Goal: Use online tool/utility: Utilize a website feature to perform a specific function

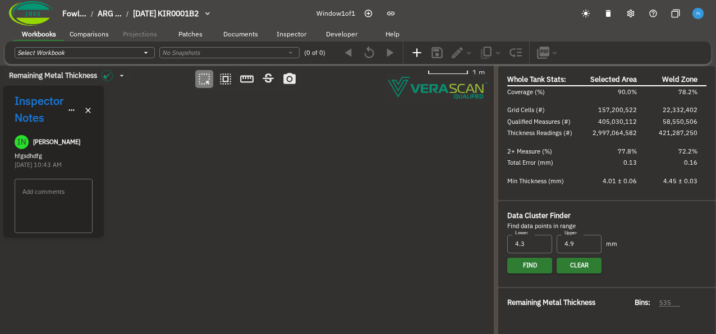
click at [92, 109] on icon "button" at bounding box center [89, 111] width 10 height 10
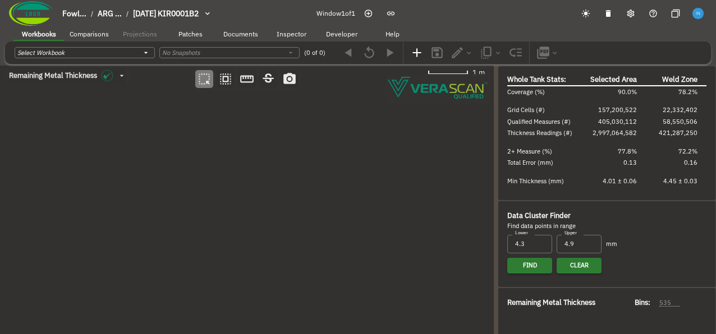
drag, startPoint x: 190, startPoint y: 188, endPoint x: 212, endPoint y: 177, distance: 24.8
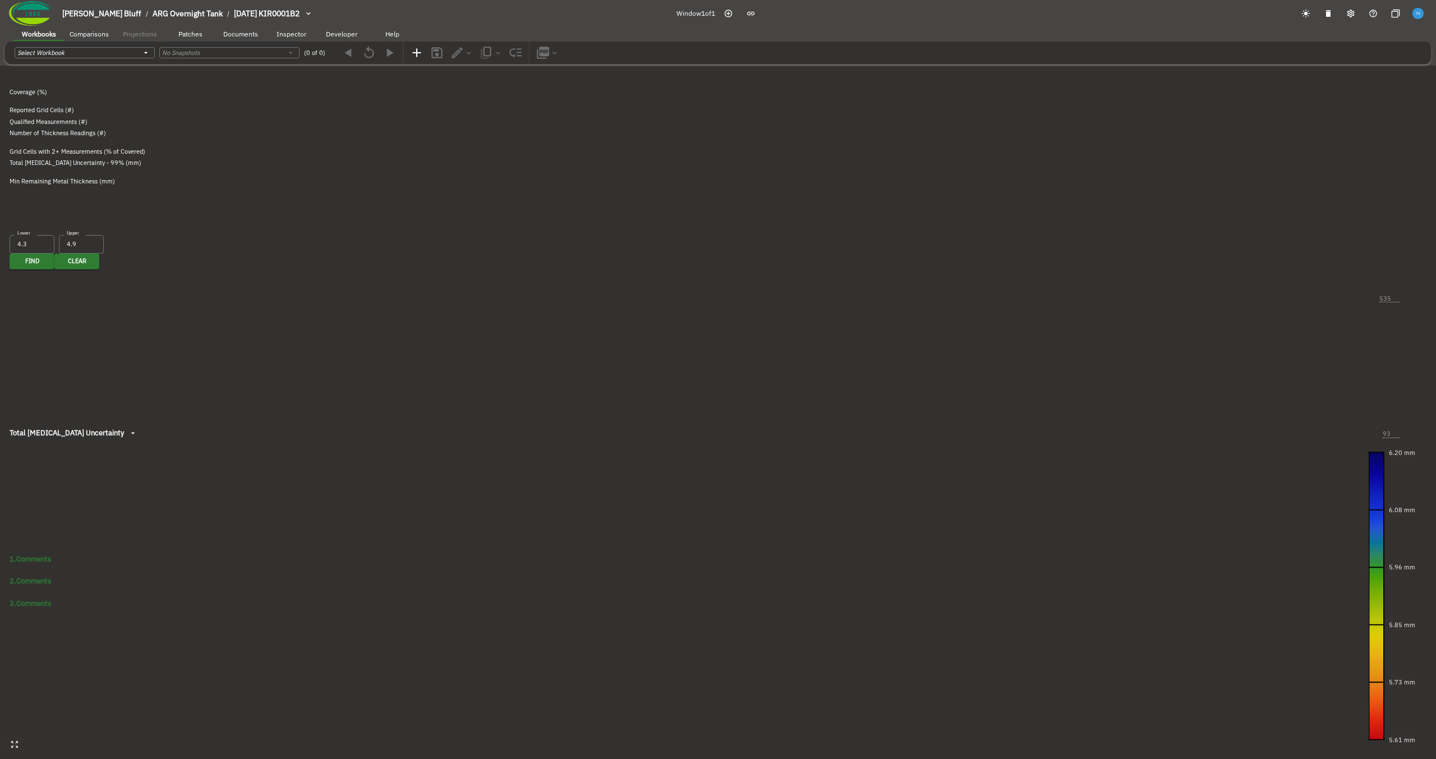
click at [358, 256] on canvas at bounding box center [718, 379] width 1436 height 759
click at [438, 334] on canvas at bounding box center [718, 379] width 1436 height 759
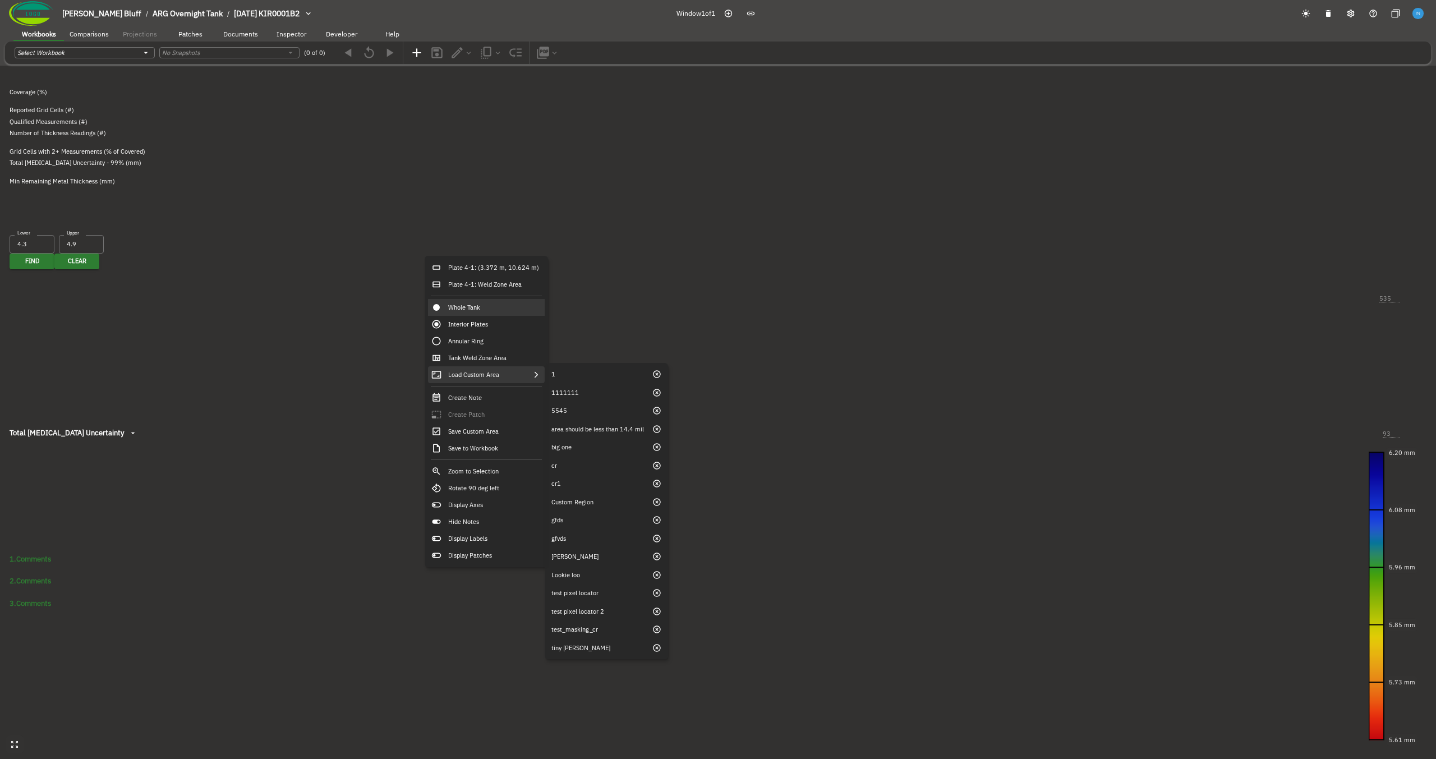
type input "104"
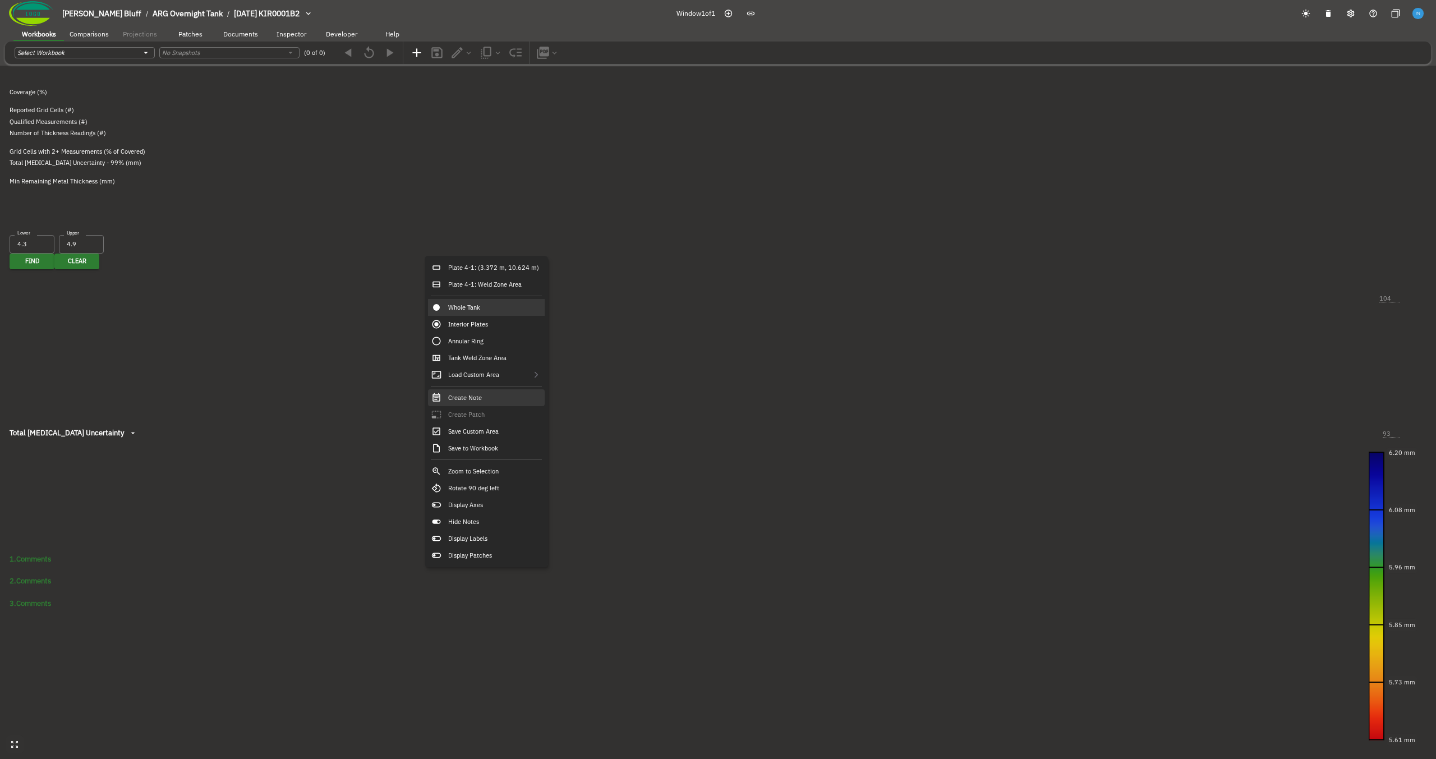
type input "60"
click at [503, 334] on div "Create Note" at bounding box center [486, 397] width 117 height 17
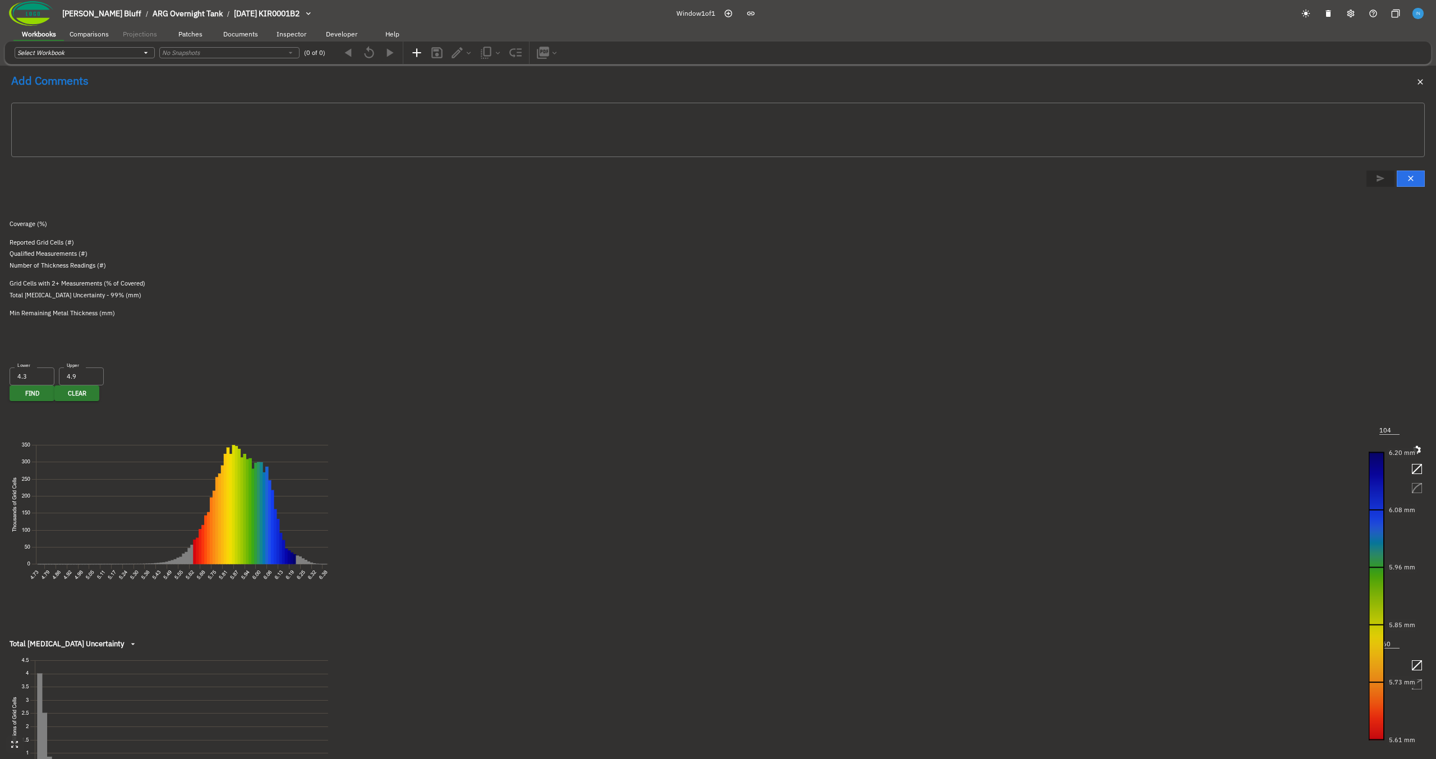
drag, startPoint x: 473, startPoint y: 314, endPoint x: 358, endPoint y: 311, distance: 115.0
click at [358, 311] on canvas at bounding box center [718, 379] width 1436 height 759
click at [411, 334] on canvas at bounding box center [718, 379] width 1436 height 759
click at [715, 87] on icon "button" at bounding box center [1421, 82] width 10 height 10
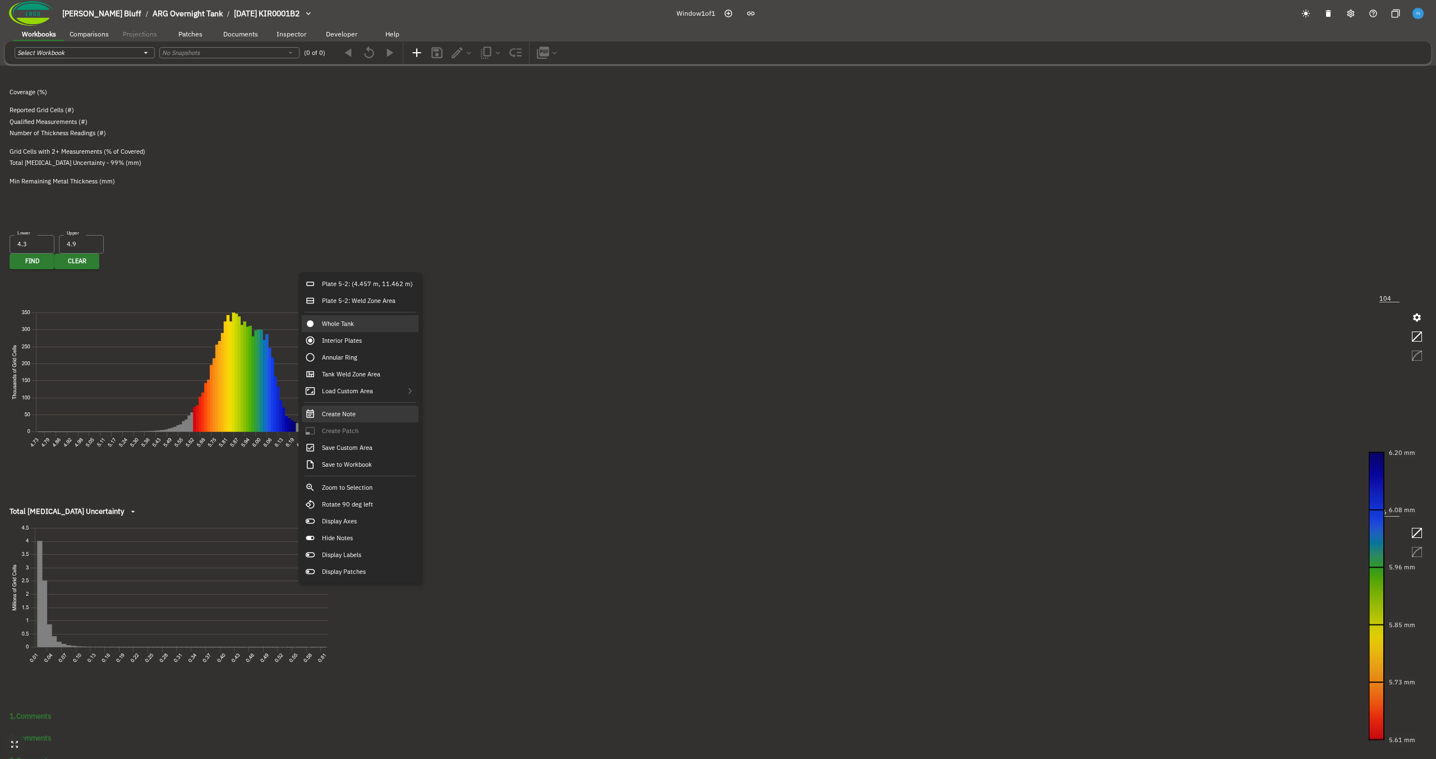
click at [381, 334] on div "Create Note" at bounding box center [360, 413] width 117 height 17
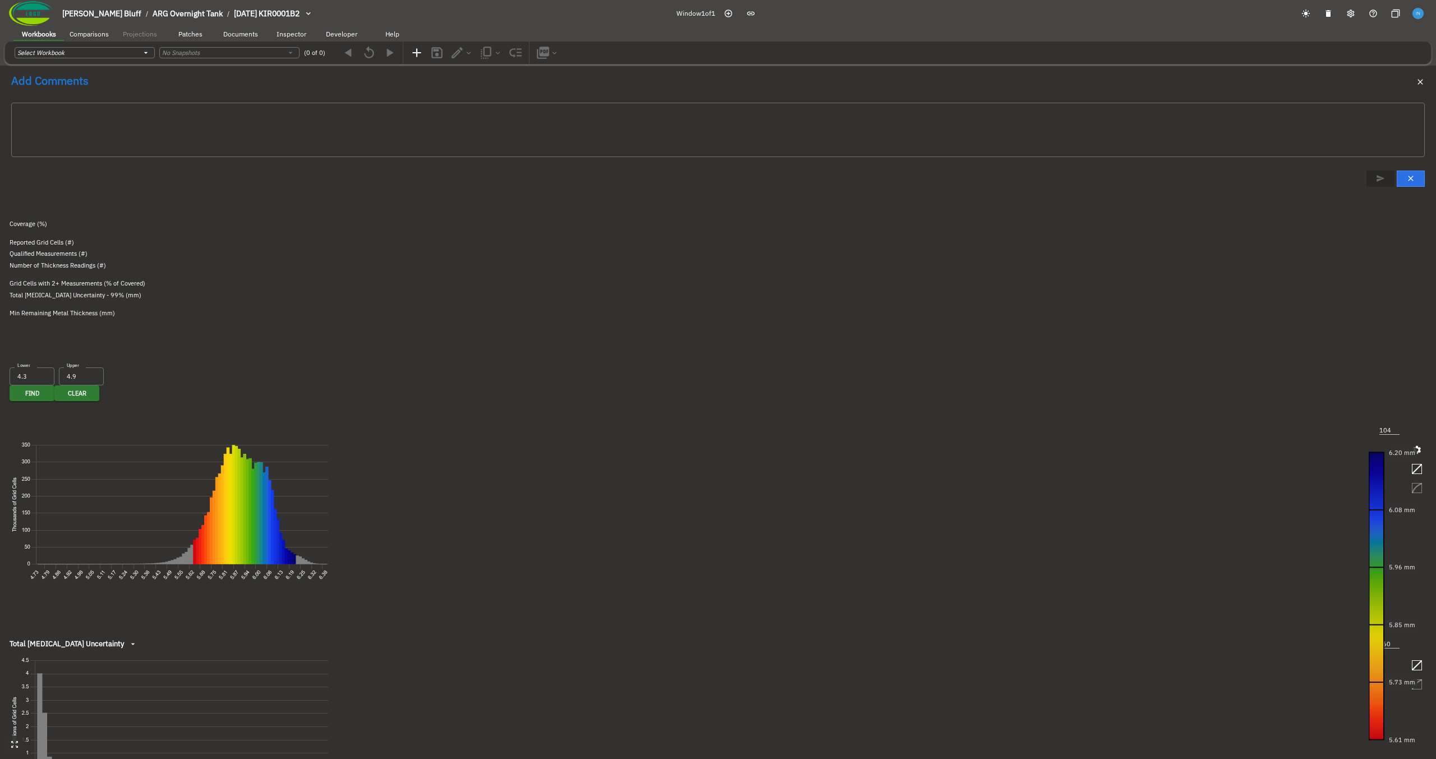
click at [715, 87] on icon "button" at bounding box center [1421, 82] width 10 height 10
